Goal: Information Seeking & Learning: Stay updated

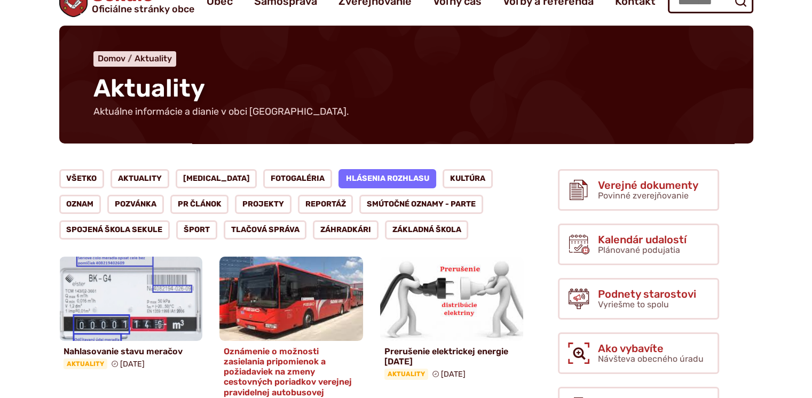
scroll to position [107, 0]
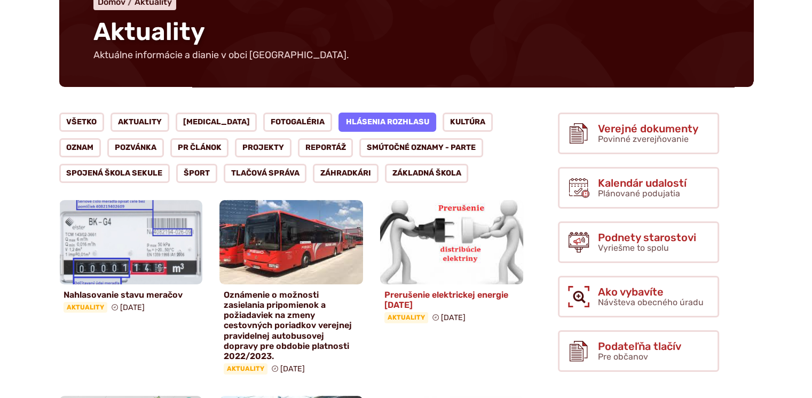
click at [438, 297] on h4 "Prerušenie elektrickej energie [DATE]" at bounding box center [451, 300] width 135 height 20
click at [455, 248] on img at bounding box center [451, 242] width 165 height 97
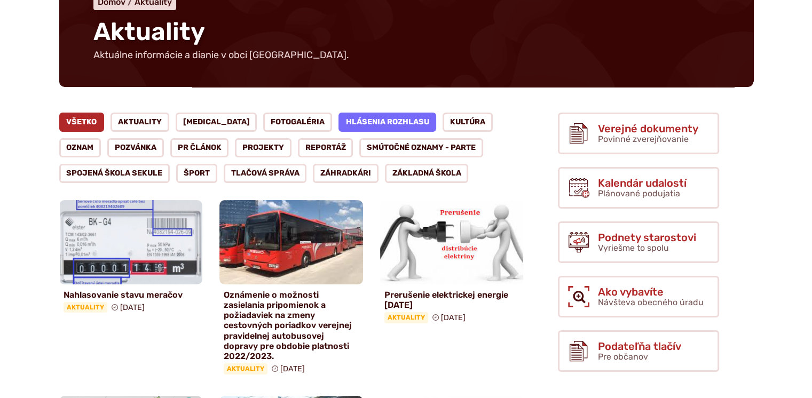
click at [88, 121] on link "Všetko" at bounding box center [81, 122] width 45 height 19
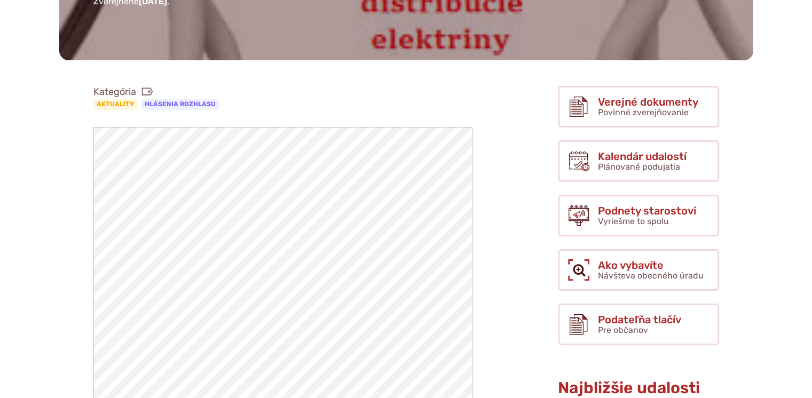
scroll to position [213, 0]
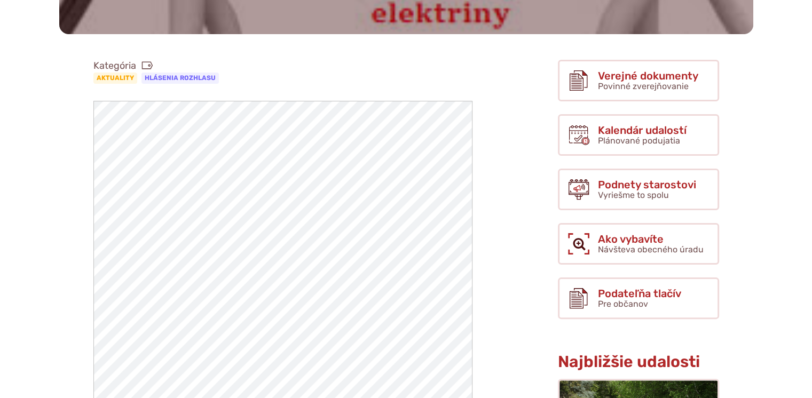
click at [501, 197] on article "Kategória Aktuality Hlásenia rozhlasu Prerusenie-elektrickej-dodavky-21.9.2022 …" at bounding box center [291, 298] width 498 height 487
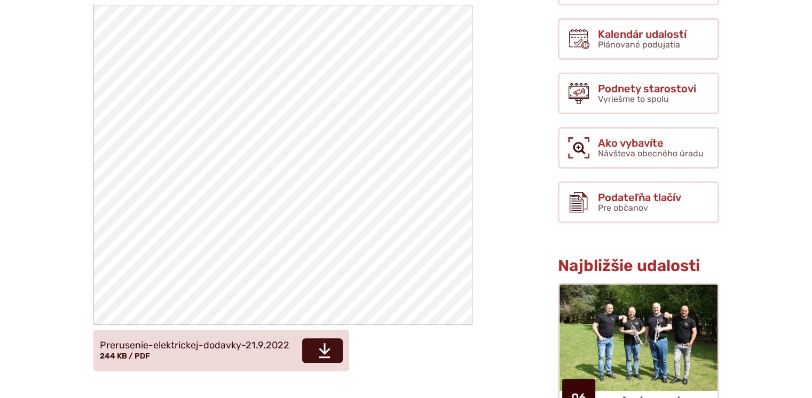
scroll to position [374, 0]
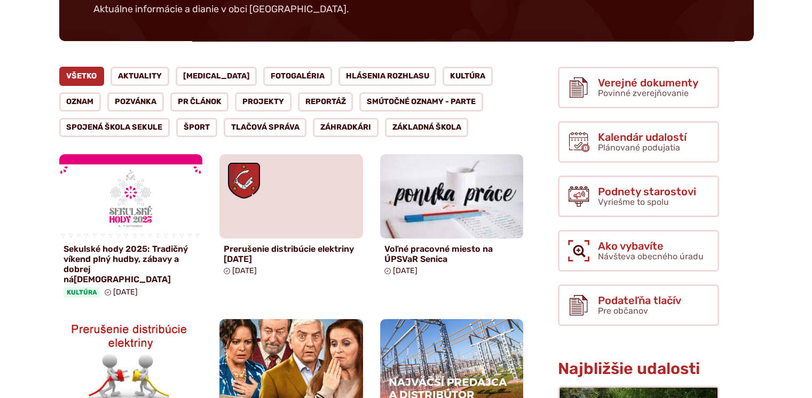
scroll to position [160, 0]
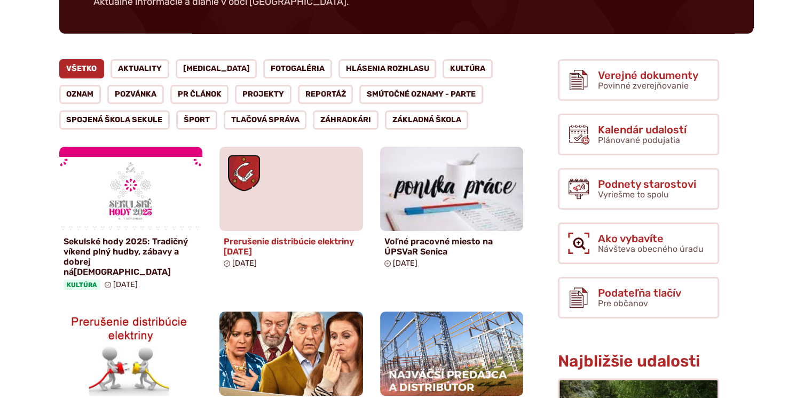
click at [284, 242] on h4 "Prerušenie distribúcie elektriny [DATE]" at bounding box center [291, 246] width 135 height 20
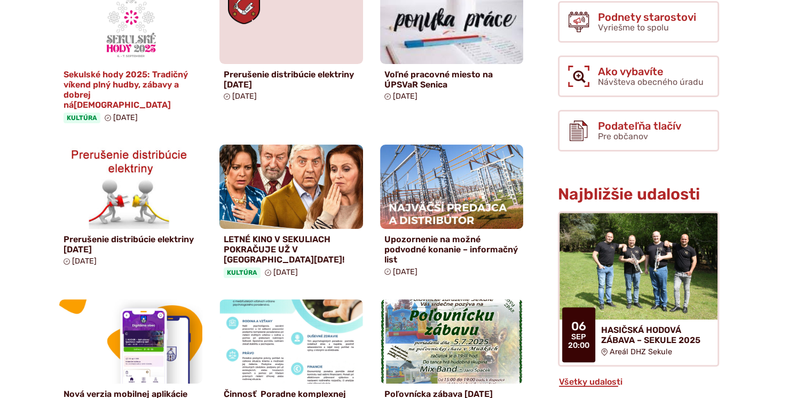
scroll to position [374, 0]
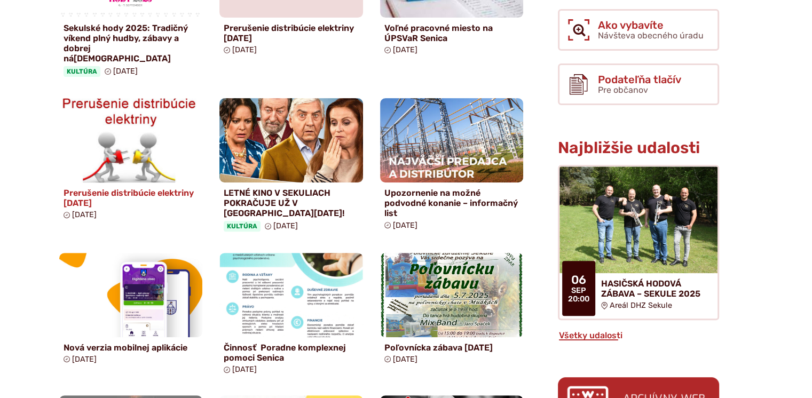
click at [124, 158] on img at bounding box center [130, 140] width 165 height 97
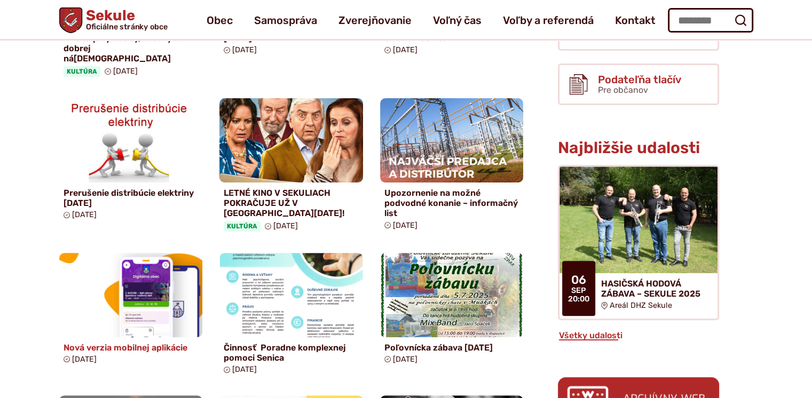
scroll to position [267, 0]
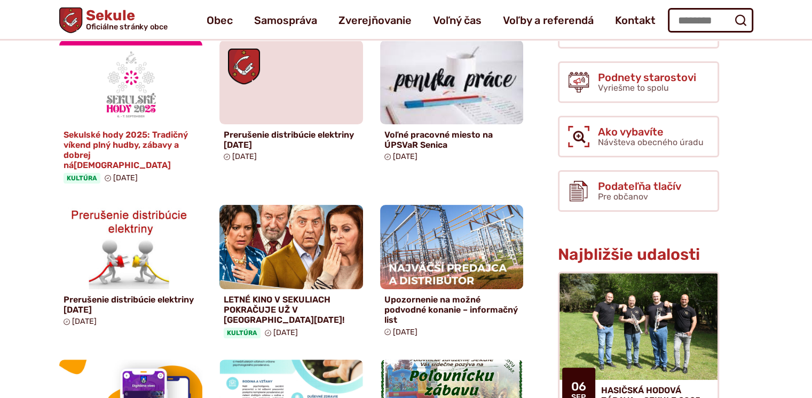
click at [156, 143] on h4 "Sekulské hody 2025: Tradičný víkend plný hudby, zábavy a dobrej nálady" at bounding box center [130, 150] width 135 height 41
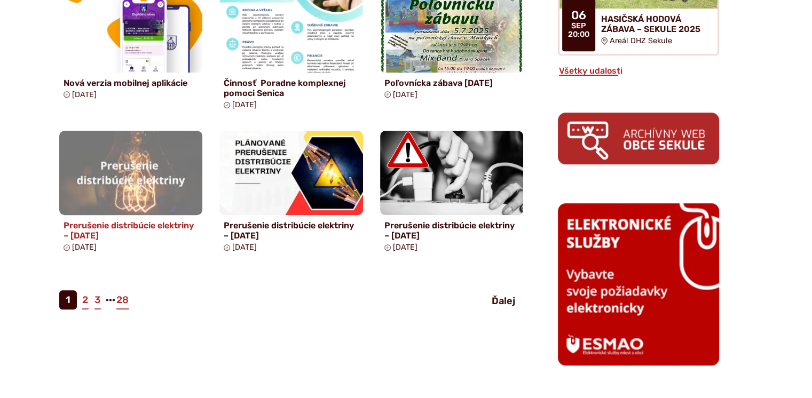
scroll to position [640, 0]
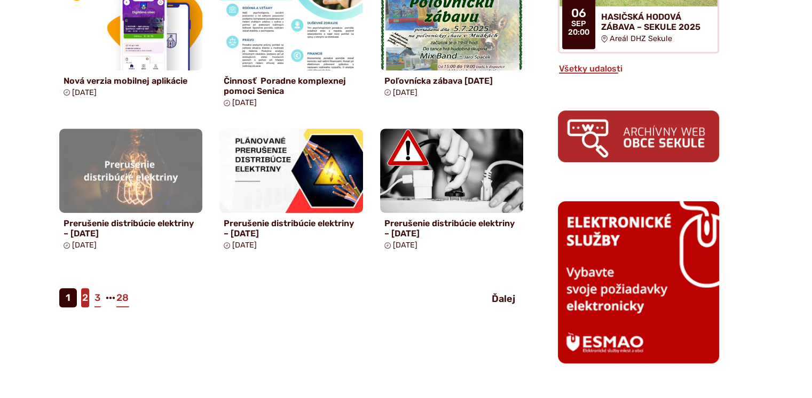
click at [84, 290] on link "2" at bounding box center [85, 297] width 8 height 19
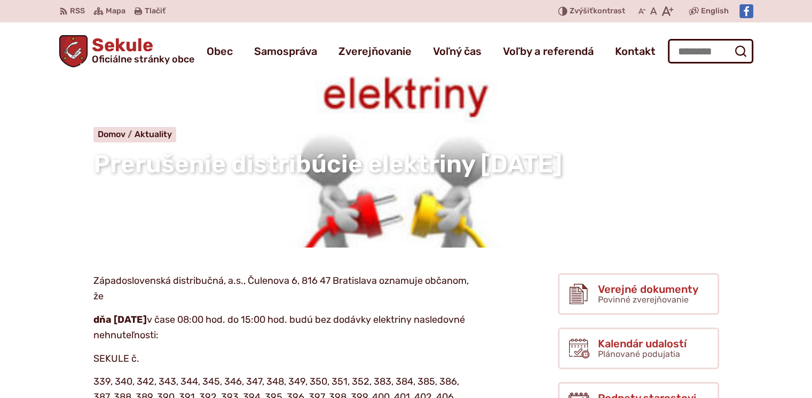
scroll to position [107, 0]
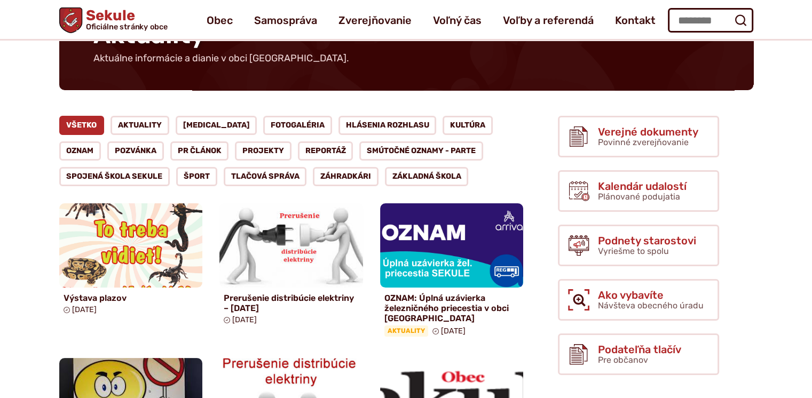
scroll to position [53, 0]
